Goal: Task Accomplishment & Management: Complete application form

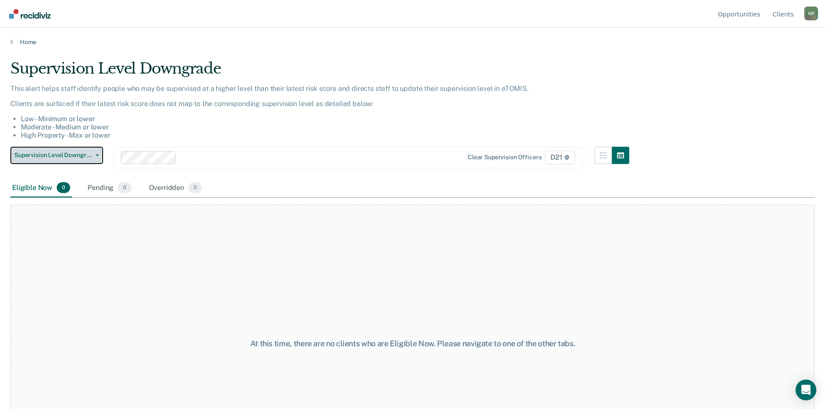
click at [98, 155] on icon "button" at bounding box center [97, 156] width 3 height 2
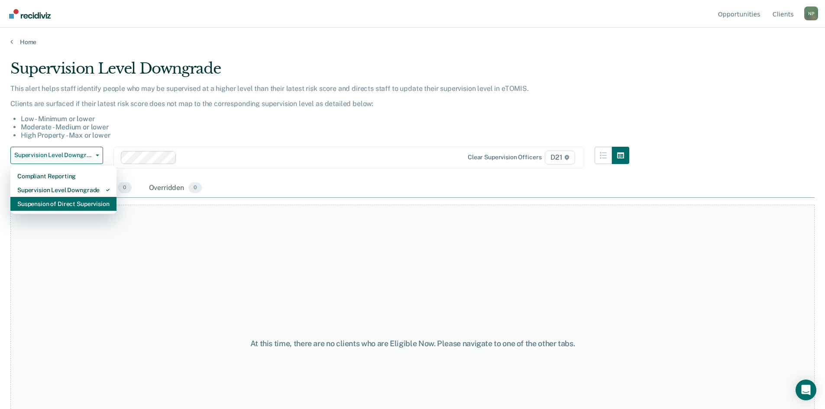
click at [66, 205] on div "Suspension of Direct Supervision" at bounding box center [63, 204] width 92 height 14
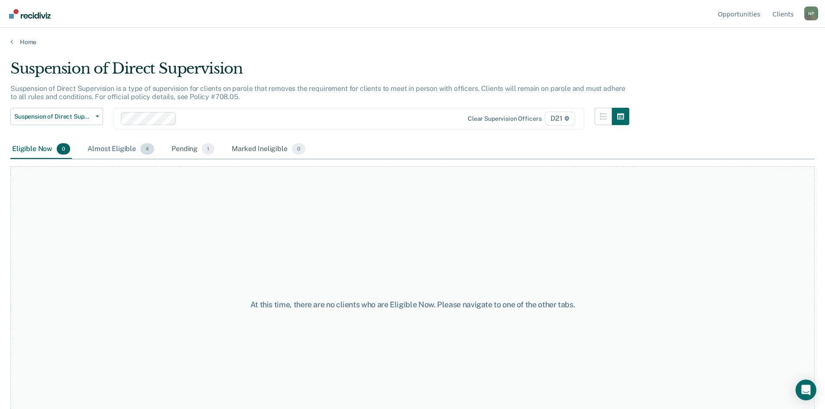
click at [107, 151] on div "Almost Eligible 4" at bounding box center [121, 149] width 70 height 19
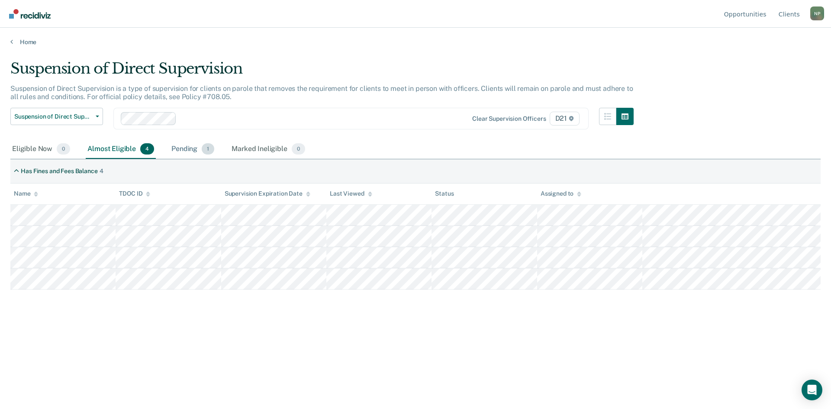
click at [194, 145] on div "Pending 1" at bounding box center [193, 149] width 46 height 19
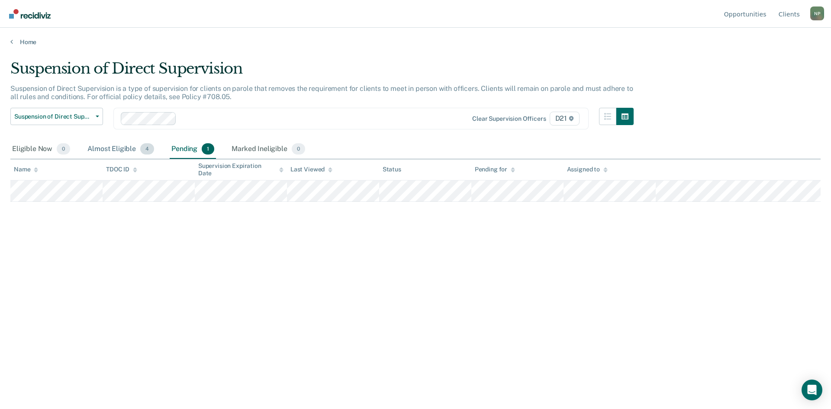
click at [109, 150] on div "Almost Eligible 4" at bounding box center [121, 149] width 70 height 19
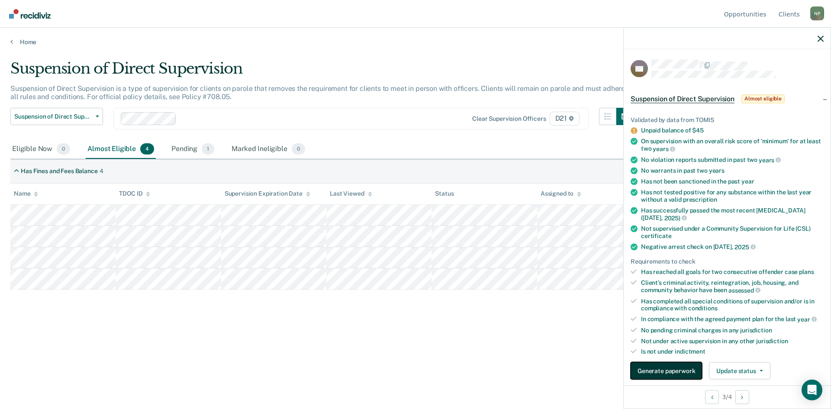
click at [640, 370] on button "Generate paperwork" at bounding box center [666, 370] width 71 height 17
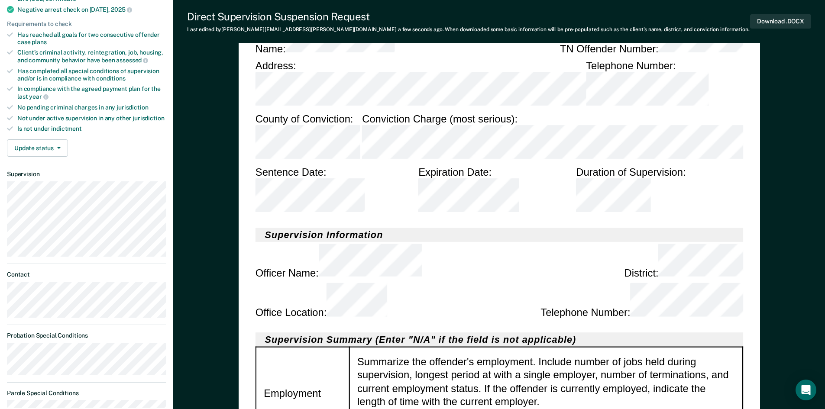
scroll to position [260, 0]
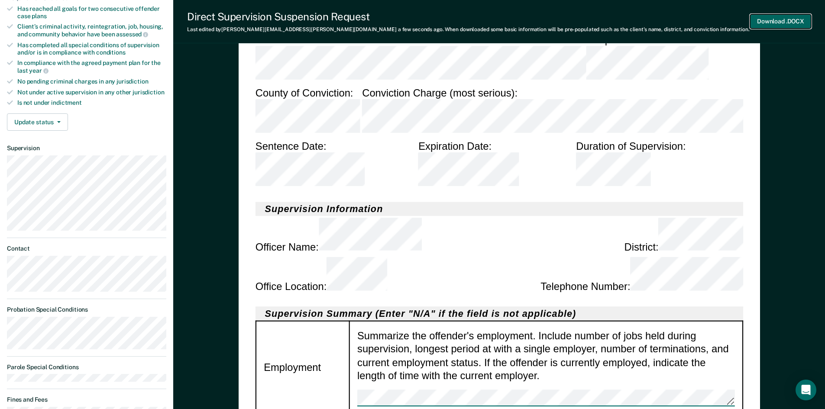
click at [783, 20] on button "Download .DOCX" at bounding box center [780, 21] width 61 height 14
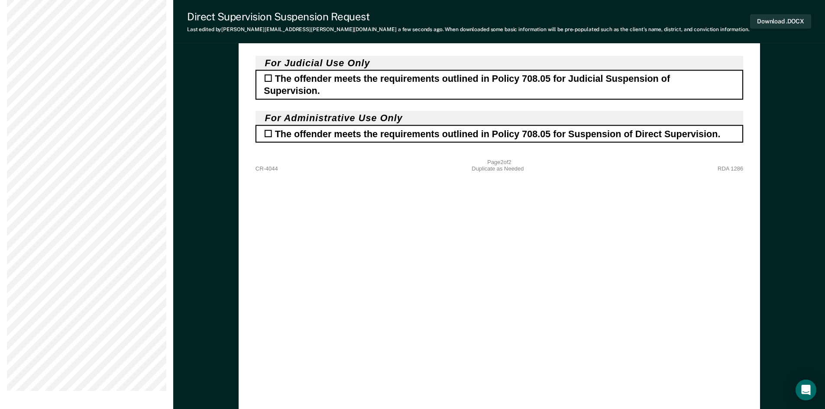
scroll to position [1472, 0]
